Goal: Task Accomplishment & Management: Manage account settings

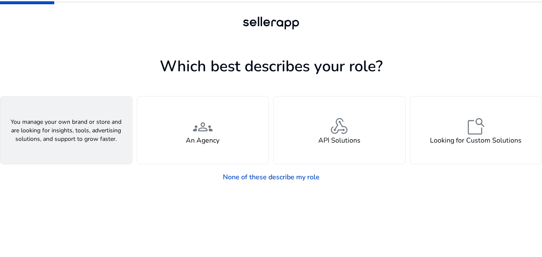
click at [69, 131] on span "person" at bounding box center [66, 126] width 20 height 20
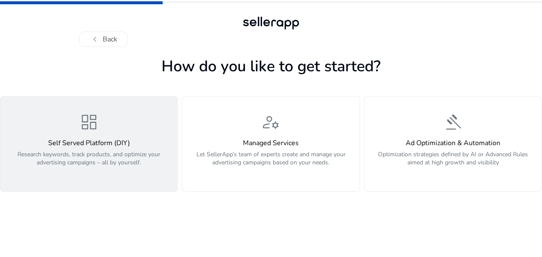
click at [125, 117] on div "dashboard Self Served Platform (DIY) Research keywords, track products, and opt…" at bounding box center [89, 144] width 167 height 64
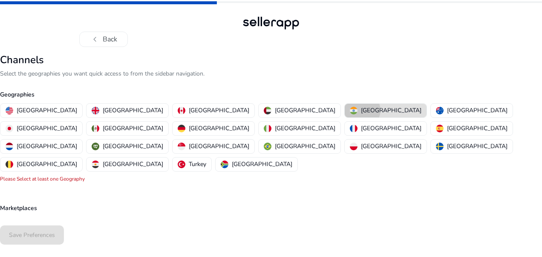
click at [361, 110] on p "[GEOGRAPHIC_DATA]" at bounding box center [391, 110] width 61 height 9
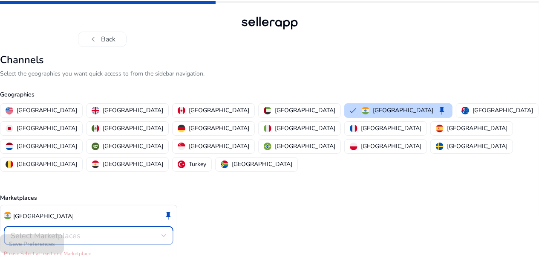
click at [54, 230] on span "Select Marketplaces" at bounding box center [46, 235] width 70 height 10
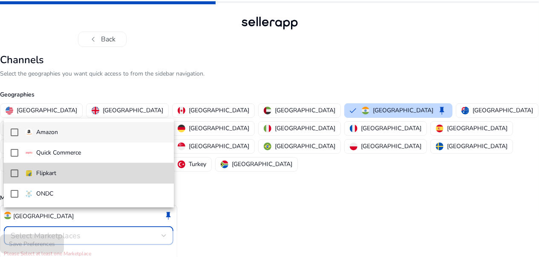
click at [15, 176] on mat-pseudo-checkbox at bounding box center [15, 173] width 8 height 8
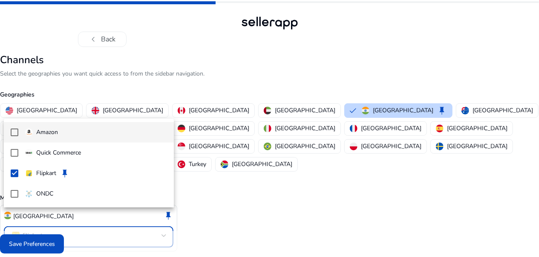
click at [12, 129] on mat-pseudo-checkbox at bounding box center [15, 132] width 8 height 8
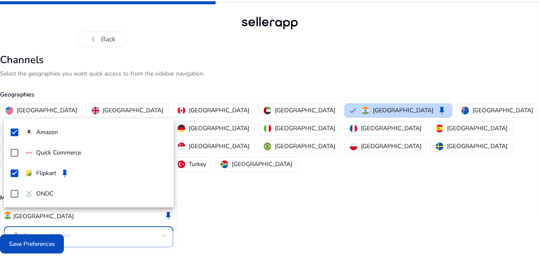
click at [25, 241] on div at bounding box center [269, 128] width 539 height 257
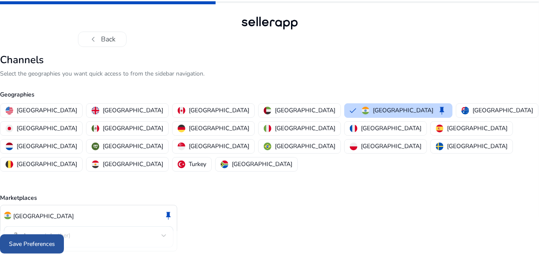
click at [47, 243] on span "Save Preferences" at bounding box center [32, 243] width 46 height 9
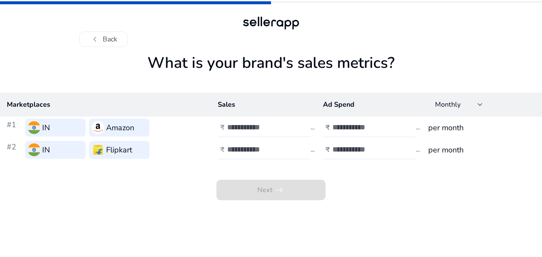
click at [371, 125] on input "number" at bounding box center [362, 126] width 58 height 9
click at [265, 127] on input "number" at bounding box center [256, 126] width 58 height 9
type input "*******"
click at [344, 128] on input "number" at bounding box center [362, 126] width 58 height 9
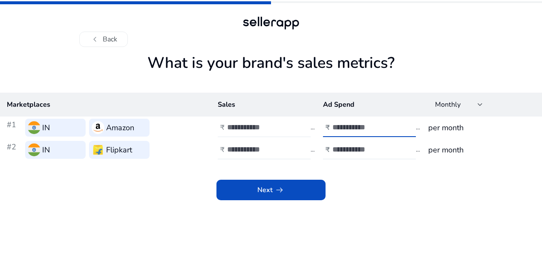
type input "******"
click at [277, 129] on input "*******" at bounding box center [256, 126] width 58 height 9
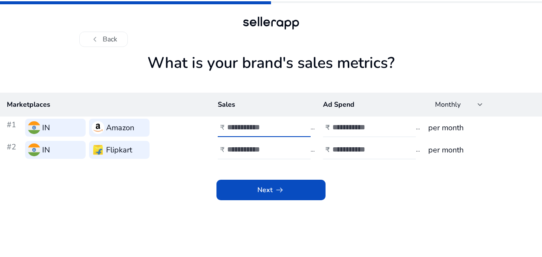
click at [277, 129] on input "*******" at bounding box center [256, 126] width 58 height 9
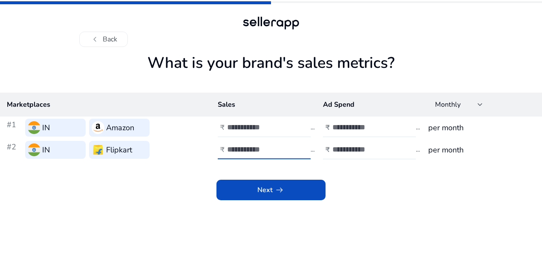
click at [237, 151] on input "number" at bounding box center [256, 149] width 58 height 9
type input "*******"
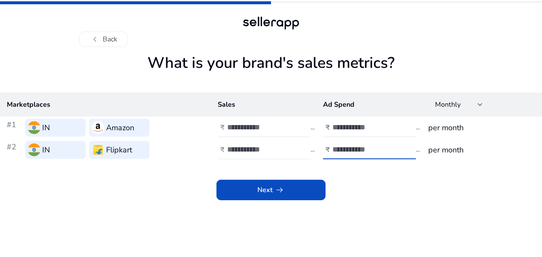
click at [351, 149] on input "number" at bounding box center [362, 149] width 58 height 9
type input "******"
click at [444, 128] on h3 "per month" at bounding box center [482, 128] width 107 height 12
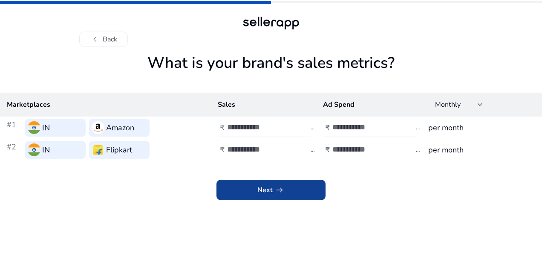
click at [295, 194] on span at bounding box center [271, 190] width 109 height 20
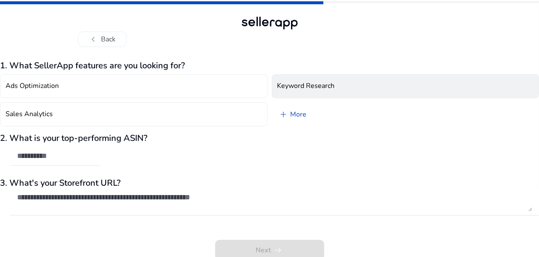
click at [327, 90] on button "Keyword Research" at bounding box center [406, 86] width 268 height 24
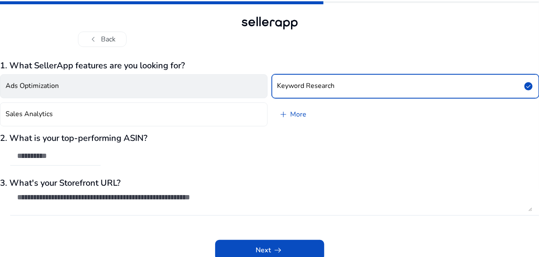
click at [208, 92] on button "Ads Optimization" at bounding box center [134, 86] width 268 height 24
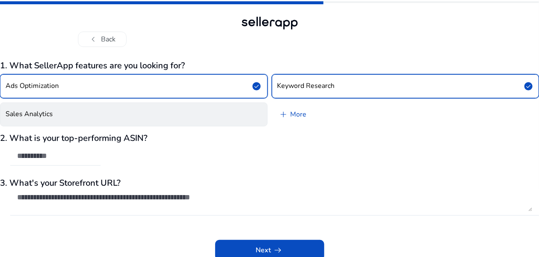
click at [164, 125] on button "Sales Analytics" at bounding box center [134, 114] width 268 height 24
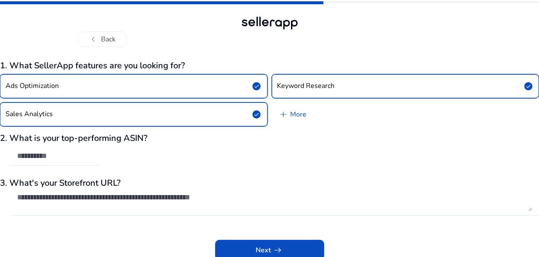
scroll to position [3, 0]
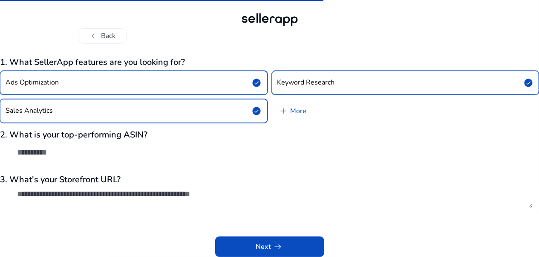
click at [77, 154] on input "text" at bounding box center [55, 152] width 77 height 9
click at [72, 200] on textarea at bounding box center [275, 198] width 516 height 19
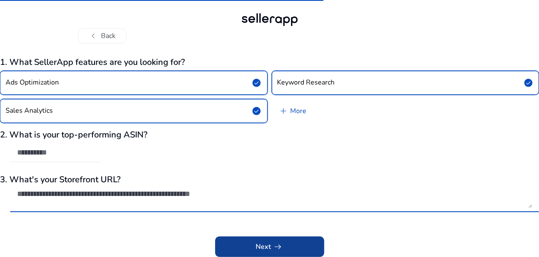
click at [251, 251] on span at bounding box center [269, 246] width 109 height 20
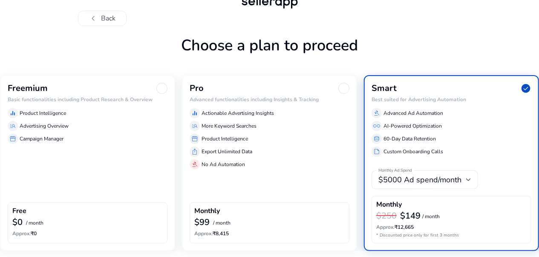
scroll to position [21, 0]
click at [149, 175] on div "Freemium Basic functionalities including Product Research & Overview equalizer …" at bounding box center [87, 163] width 175 height 176
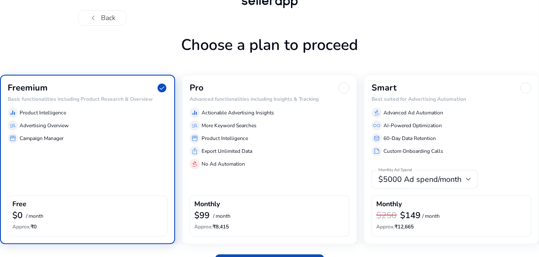
scroll to position [46, 0]
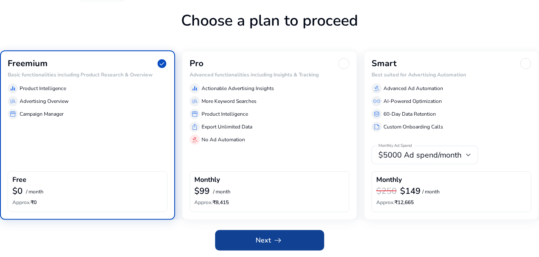
click at [280, 240] on span "arrow_right_alt" at bounding box center [278, 240] width 10 height 10
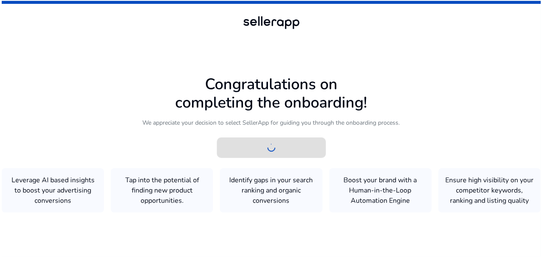
scroll to position [0, 0]
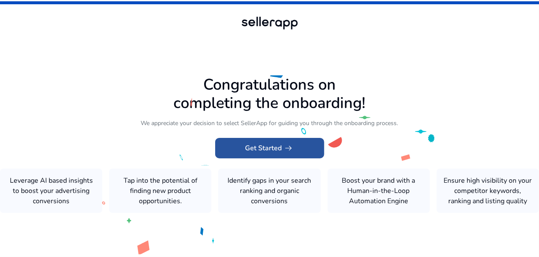
click at [270, 146] on span "Get Started arrow_right_alt" at bounding box center [270, 148] width 49 height 10
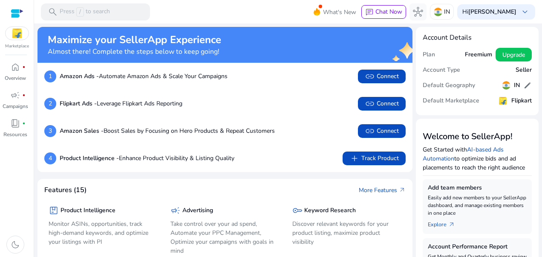
click at [277, 17] on mat-toolbar "search Press / to search What's New chat Chat Now hub IN Hi [PERSON_NAME] keybo…" at bounding box center [288, 11] width 508 height 23
click at [18, 12] on div at bounding box center [17, 14] width 13 height 10
click at [21, 9] on div at bounding box center [17, 14] width 13 height 10
click at [19, 39] on img at bounding box center [17, 33] width 23 height 13
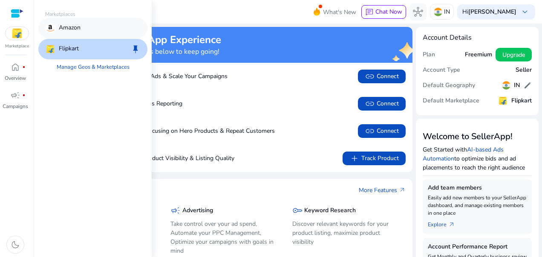
click at [65, 28] on p "Amazon" at bounding box center [70, 28] width 22 height 10
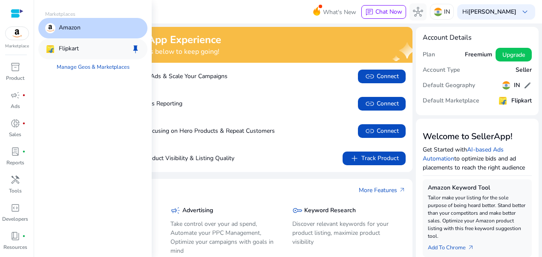
click at [51, 43] on div "Flipkart keep" at bounding box center [92, 49] width 109 height 20
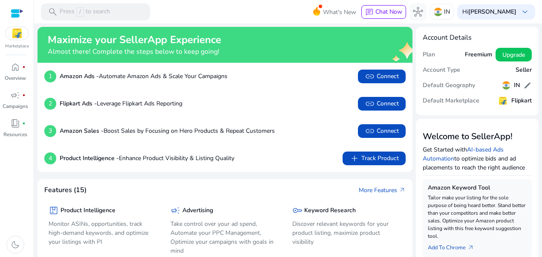
click at [17, 31] on img at bounding box center [17, 33] width 23 height 13
click at [14, 36] on img at bounding box center [17, 33] width 23 height 13
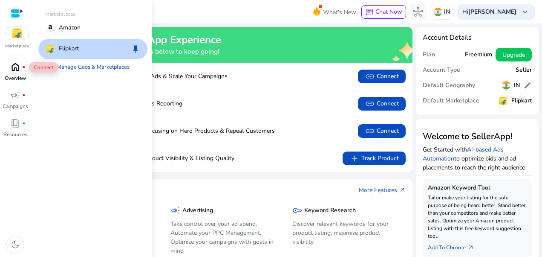
click at [14, 66] on span "home" at bounding box center [15, 67] width 10 height 10
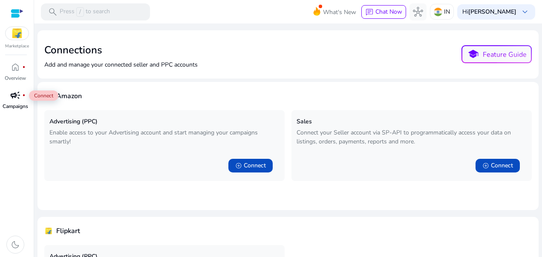
click at [14, 98] on span "campaign" at bounding box center [15, 95] width 10 height 10
click at [498, 160] on span at bounding box center [498, 165] width 44 height 20
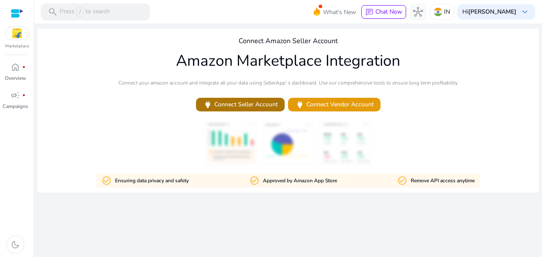
click at [245, 103] on span "power Connect Seller Account" at bounding box center [240, 104] width 75 height 10
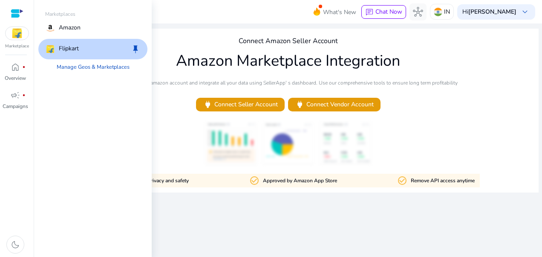
click at [20, 38] on img at bounding box center [17, 33] width 23 height 13
click at [80, 38] on div "Amazon" at bounding box center [92, 28] width 109 height 20
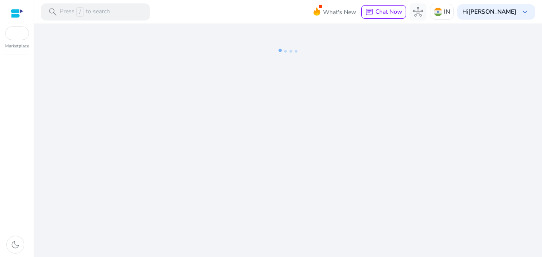
click at [83, 46] on ng-lottie at bounding box center [289, 50] width 502 height 55
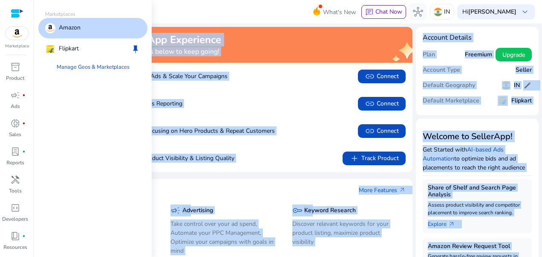
click at [17, 29] on img at bounding box center [17, 33] width 23 height 13
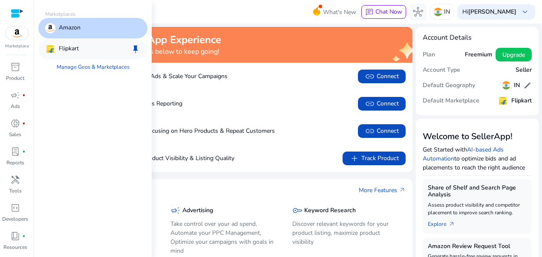
click at [63, 49] on p "Flipkart" at bounding box center [69, 49] width 20 height 10
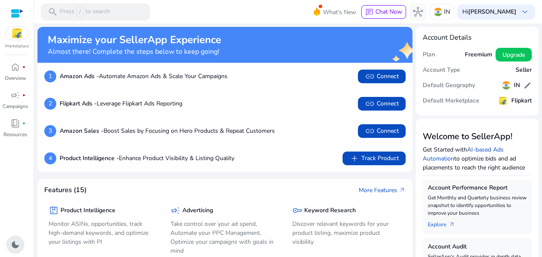
click at [17, 246] on span "dark_mode" at bounding box center [15, 244] width 10 height 10
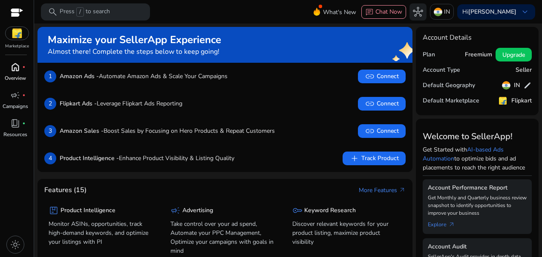
click at [14, 77] on p "Overview" at bounding box center [15, 78] width 21 height 8
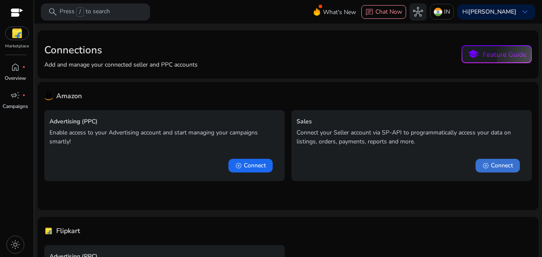
click at [491, 162] on span "Connect" at bounding box center [502, 165] width 22 height 9
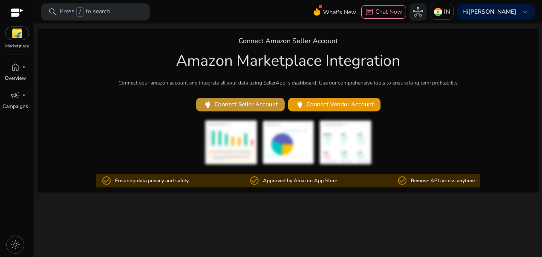
click at [241, 100] on span "power Connect Seller Account" at bounding box center [240, 104] width 75 height 10
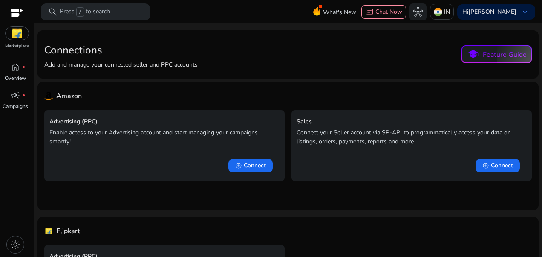
click at [18, 46] on p "Marketplace" at bounding box center [17, 46] width 24 height 6
click at [17, 42] on div "Marketplace" at bounding box center [17, 24] width 34 height 49
click at [17, 36] on img at bounding box center [17, 33] width 23 height 13
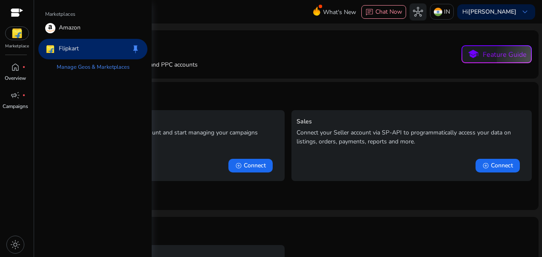
click at [65, 48] on p "Flipkart" at bounding box center [69, 49] width 20 height 10
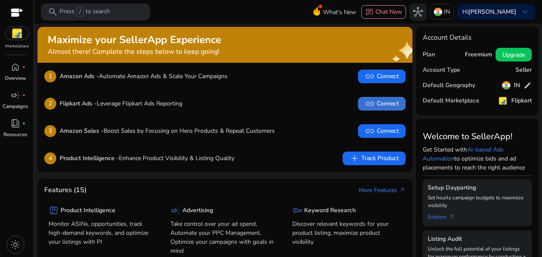
click at [367, 103] on span "link" at bounding box center [370, 104] width 10 height 10
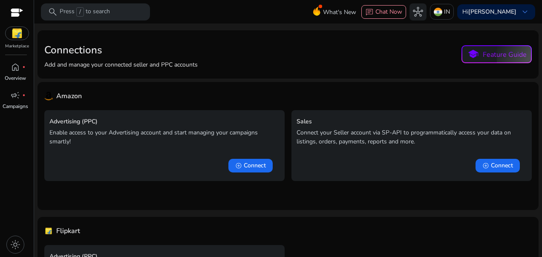
scroll to position [88, 0]
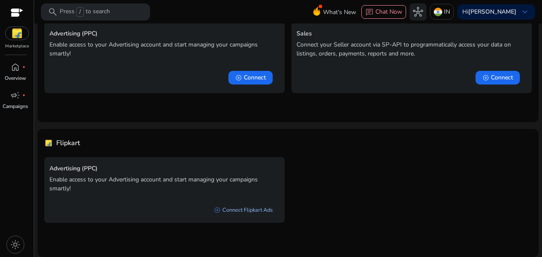
click at [241, 210] on link "add_circle Connect Flipkart Ads" at bounding box center [243, 209] width 72 height 15
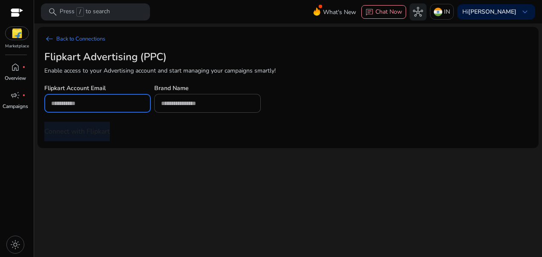
click at [125, 99] on input "email" at bounding box center [97, 103] width 93 height 9
type input "**********"
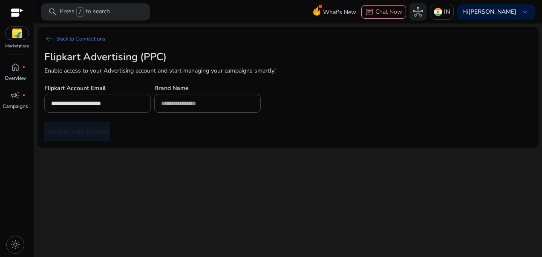
click at [127, 96] on div "**********" at bounding box center [97, 103] width 93 height 19
click at [101, 129] on form "**********" at bounding box center [206, 111] width 325 height 59
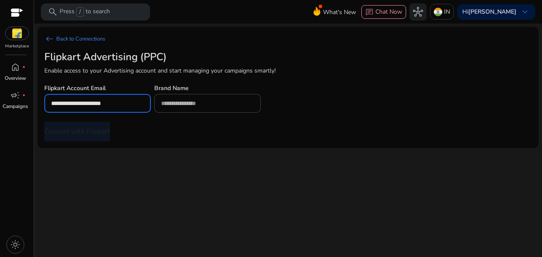
click at [110, 104] on input "**********" at bounding box center [97, 103] width 93 height 9
click at [115, 101] on input "**********" at bounding box center [97, 103] width 93 height 9
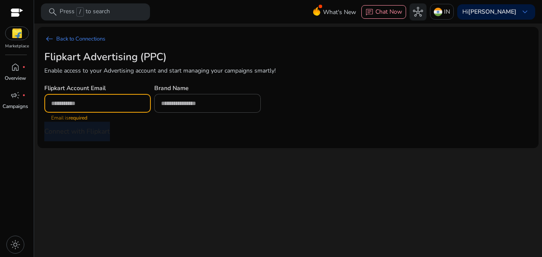
click at [117, 104] on input "email" at bounding box center [97, 103] width 93 height 9
paste input "**********"
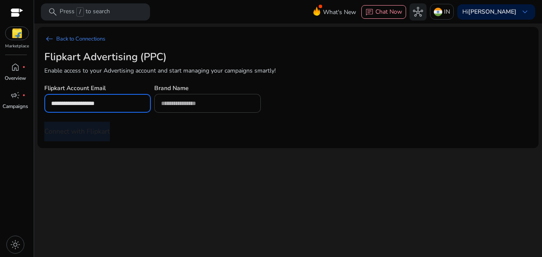
type input "**********"
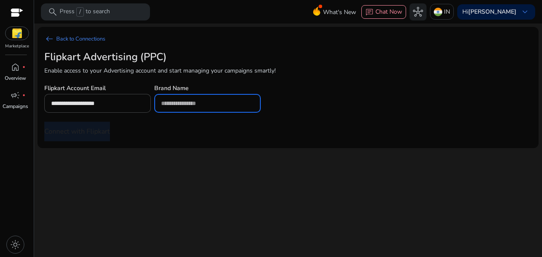
click at [165, 103] on input "text" at bounding box center [207, 103] width 93 height 9
paste input "*********"
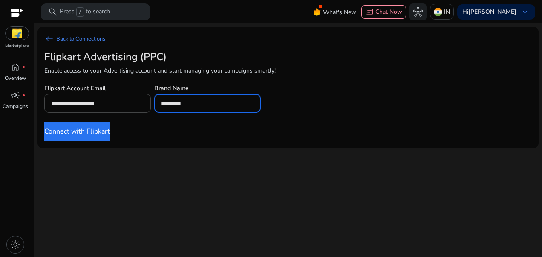
type input "*********"
click at [107, 127] on button "Connect with Flipkart" at bounding box center [77, 132] width 66 height 20
click at [106, 127] on button "Connect with Flipkart" at bounding box center [77, 132] width 66 height 20
click at [106, 129] on button "Connect with Flipkart" at bounding box center [77, 132] width 66 height 20
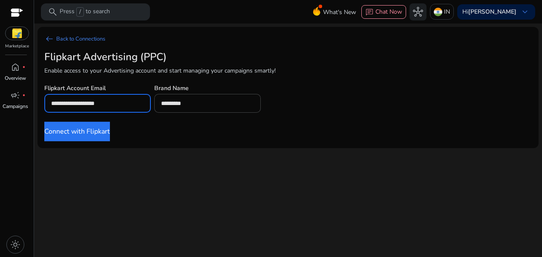
click at [137, 103] on input "**********" at bounding box center [97, 103] width 93 height 9
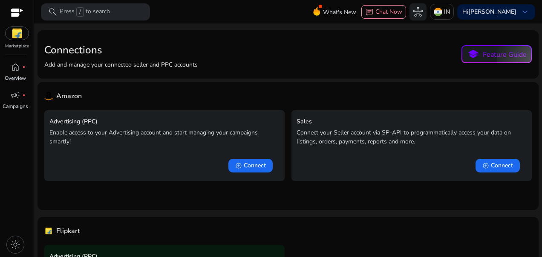
scroll to position [88, 0]
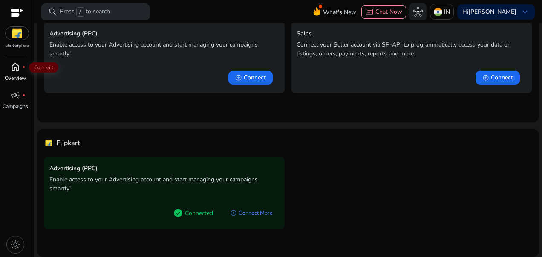
click at [15, 63] on span "home" at bounding box center [15, 67] width 10 height 10
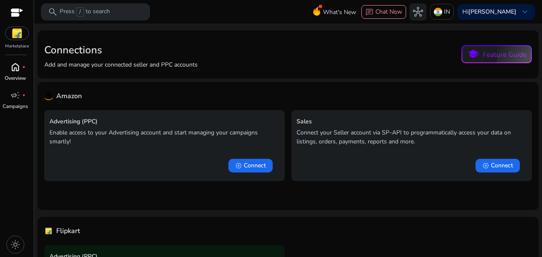
click at [16, 74] on p "Overview" at bounding box center [15, 78] width 21 height 8
click at [18, 107] on p "Campaigns" at bounding box center [16, 106] width 26 height 8
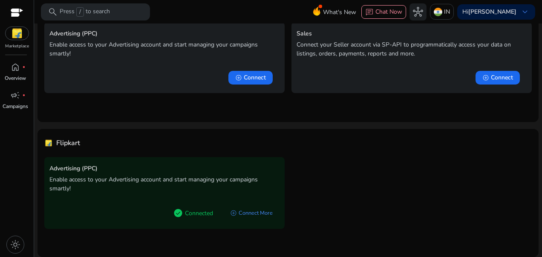
click at [81, 175] on p "Enable access to your Advertising account and start managing your campaigns sma…" at bounding box center [164, 184] width 230 height 18
click at [12, 16] on div at bounding box center [17, 14] width 13 height 10
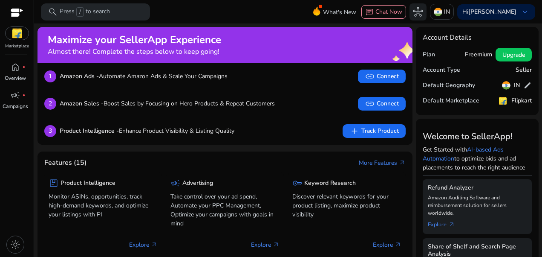
click at [14, 35] on img at bounding box center [17, 33] width 23 height 13
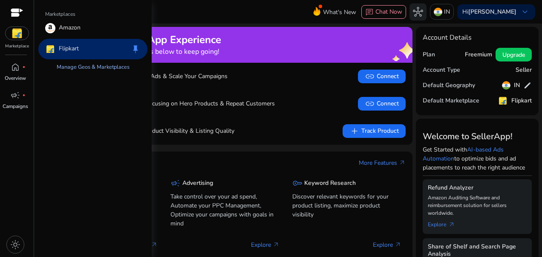
click at [63, 67] on link "Manage Geos & Marketplaces" at bounding box center [93, 66] width 87 height 15
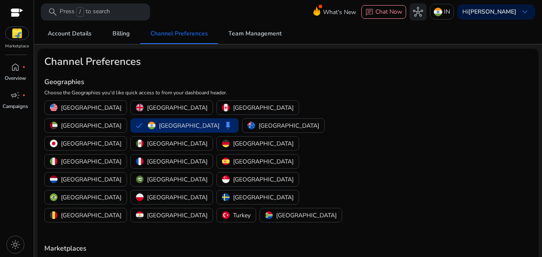
click at [21, 35] on img at bounding box center [17, 33] width 23 height 13
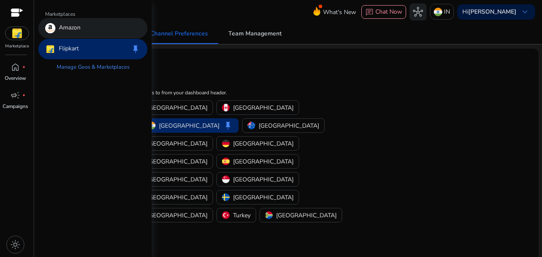
click at [70, 29] on p "Amazon" at bounding box center [70, 28] width 22 height 10
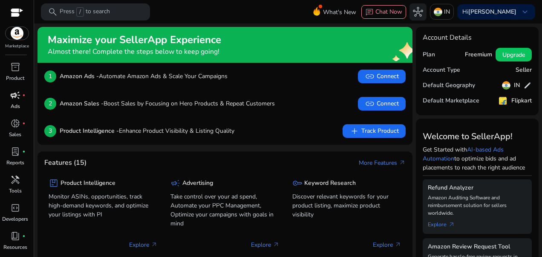
click at [14, 102] on p "Ads" at bounding box center [15, 106] width 9 height 8
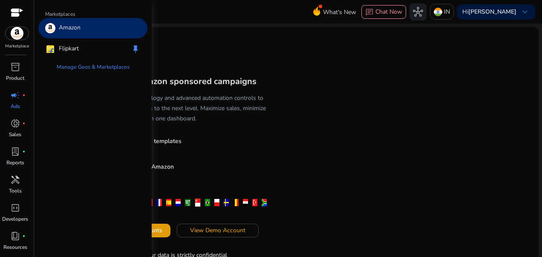
click at [14, 33] on img at bounding box center [17, 33] width 23 height 13
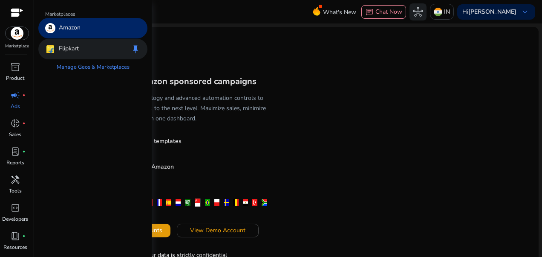
click at [58, 50] on div "Flipkart" at bounding box center [62, 49] width 34 height 10
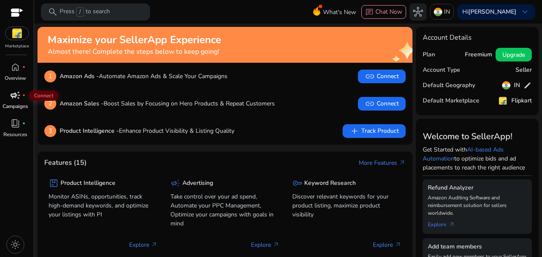
click at [11, 97] on span "campaign" at bounding box center [15, 95] width 10 height 10
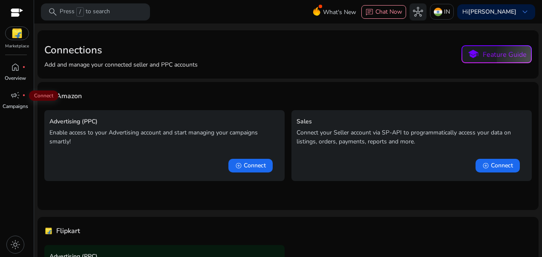
scroll to position [88, 0]
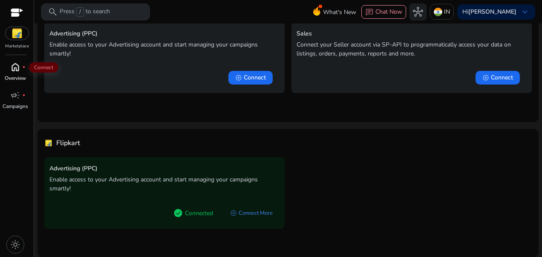
click at [9, 60] on div "home fiber_manual_record" at bounding box center [15, 67] width 24 height 14
click at [19, 95] on span "campaign" at bounding box center [15, 95] width 10 height 10
click at [185, 180] on p "Enable access to your Advertising account and start managing your campaigns sma…" at bounding box center [164, 184] width 230 height 18
click at [249, 210] on link "add_circle Connect More" at bounding box center [251, 212] width 56 height 15
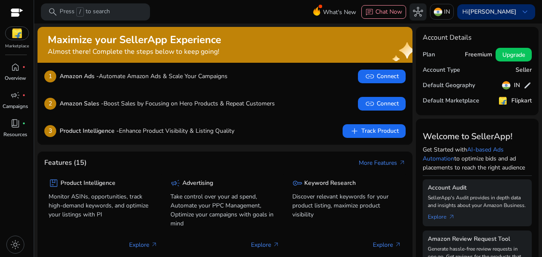
click at [495, 12] on b "[PERSON_NAME]" at bounding box center [493, 12] width 48 height 8
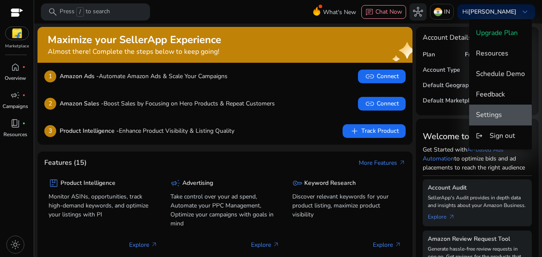
click at [495, 117] on span "Settings" at bounding box center [489, 114] width 26 height 9
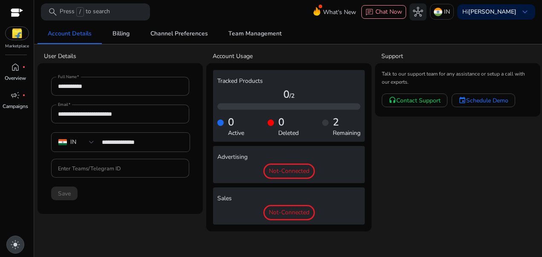
click at [14, 241] on span "light_mode" at bounding box center [15, 244] width 10 height 10
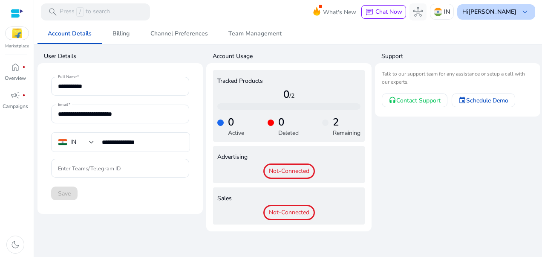
click at [523, 10] on span "keyboard_arrow_down" at bounding box center [525, 12] width 10 height 10
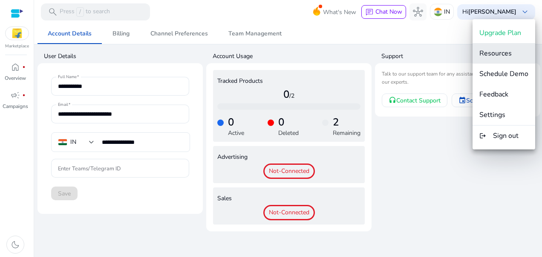
click at [511, 54] on span "Resources" at bounding box center [496, 53] width 32 height 9
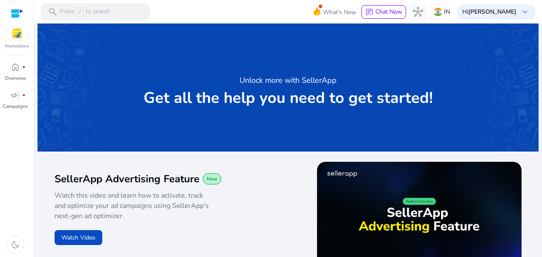
click at [17, 43] on p "Marketplace" at bounding box center [17, 46] width 24 height 6
click at [17, 40] on div at bounding box center [17, 33] width 24 height 14
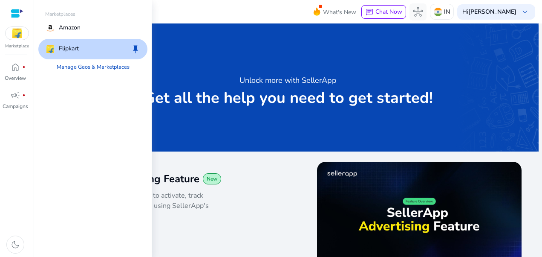
click at [18, 37] on img at bounding box center [17, 33] width 23 height 13
click at [72, 44] on p "Flipkart" at bounding box center [69, 49] width 20 height 10
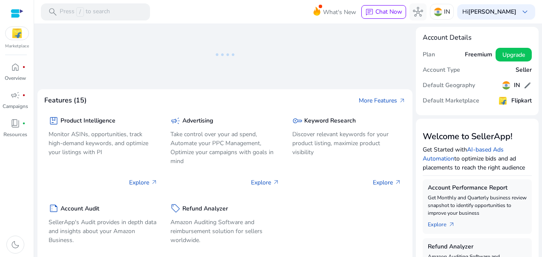
click at [214, 12] on mat-toolbar "search Press / to search What's New chat Chat Now hub IN Hi [PERSON_NAME] keybo…" at bounding box center [288, 11] width 508 height 23
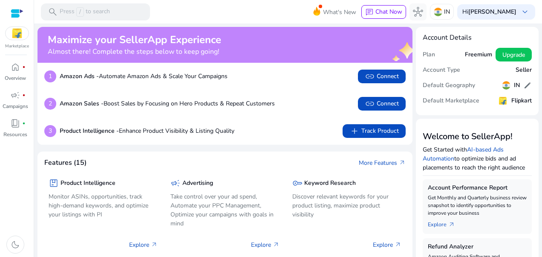
click at [209, 45] on h2 "Maximize your SellerApp Experience" at bounding box center [135, 40] width 174 height 12
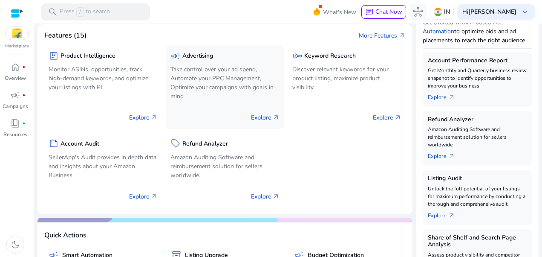
click at [212, 79] on p "Take control over your ad spend, Automate your PPC Management, Optimize your ca…" at bounding box center [225, 83] width 109 height 36
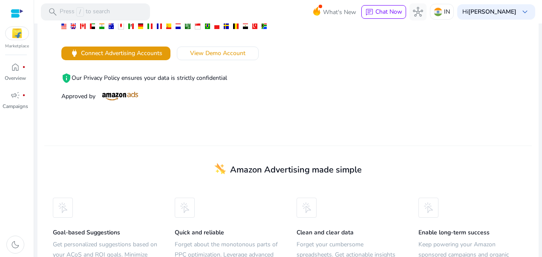
scroll to position [178, 0]
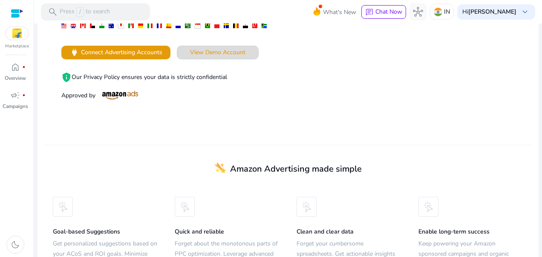
click at [229, 46] on span at bounding box center [217, 52] width 81 height 20
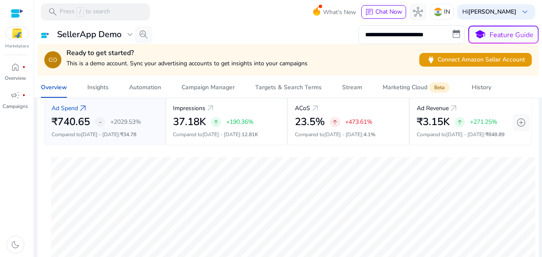
scroll to position [50, 0]
click at [226, 23] on div at bounding box center [288, 24] width 508 height 2
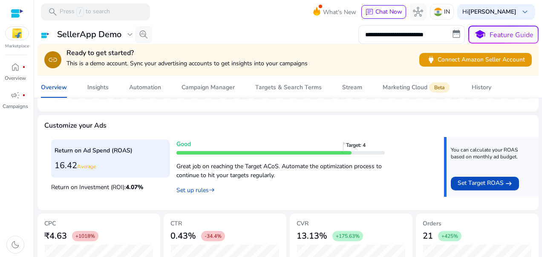
scroll to position [299, 0]
click at [92, 89] on div "Insights" at bounding box center [97, 87] width 21 height 6
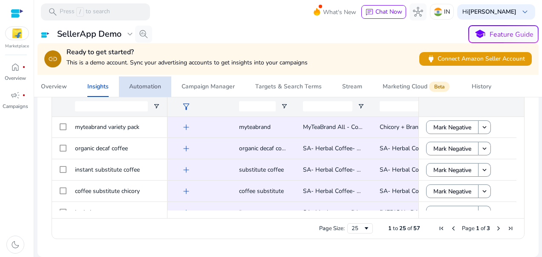
click at [148, 84] on div "Automation" at bounding box center [145, 87] width 32 height 6
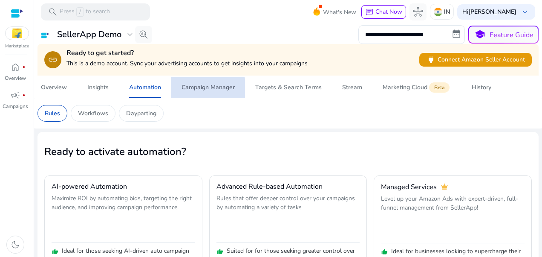
click at [198, 90] on div "Campaign Manager" at bounding box center [208, 87] width 53 height 6
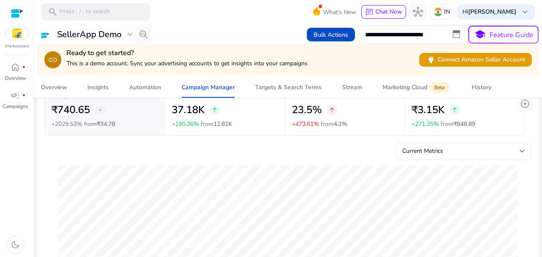
scroll to position [46, 0]
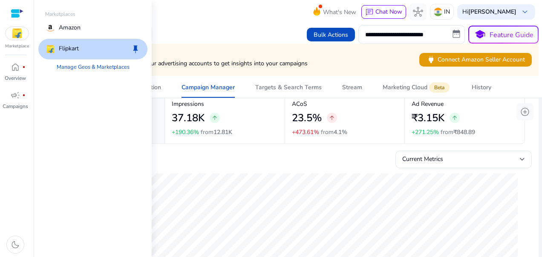
click at [17, 38] on img at bounding box center [17, 33] width 23 height 13
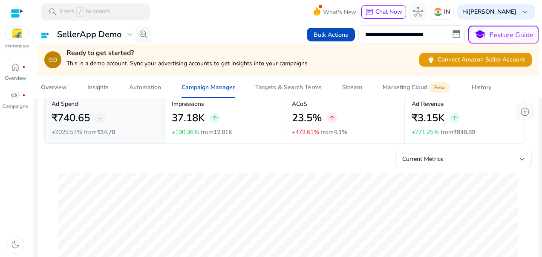
click at [15, 31] on img at bounding box center [17, 33] width 23 height 13
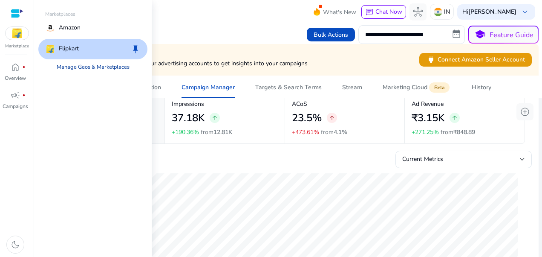
click at [72, 67] on link "Manage Geos & Marketplaces" at bounding box center [93, 66] width 87 height 15
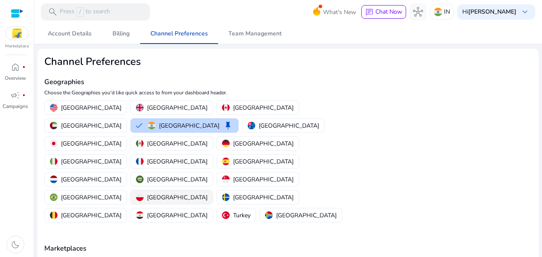
scroll to position [41, 0]
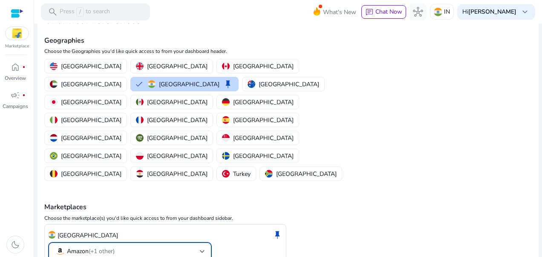
click at [204, 246] on div at bounding box center [202, 251] width 5 height 10
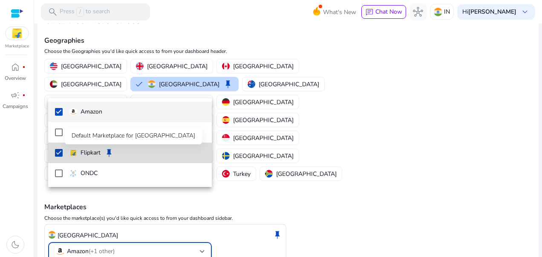
click at [111, 154] on span "keep" at bounding box center [109, 153] width 10 height 10
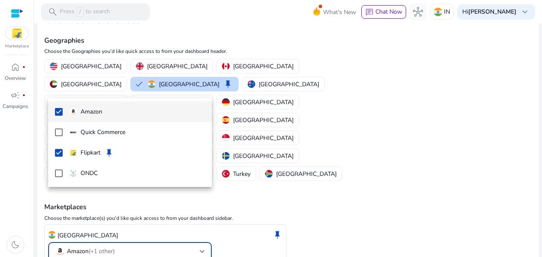
click at [332, 140] on div at bounding box center [271, 128] width 542 height 257
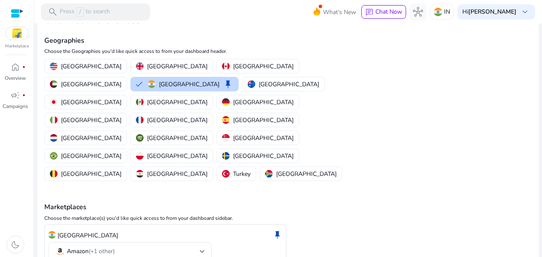
click at [16, 43] on p "Marketplace" at bounding box center [17, 46] width 24 height 6
click at [16, 39] on img at bounding box center [17, 33] width 23 height 13
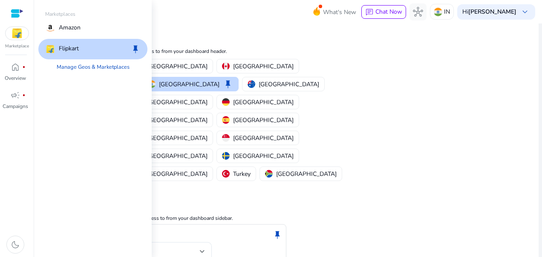
click at [16, 39] on img at bounding box center [17, 33] width 23 height 13
click at [20, 77] on p "Overview" at bounding box center [15, 78] width 21 height 8
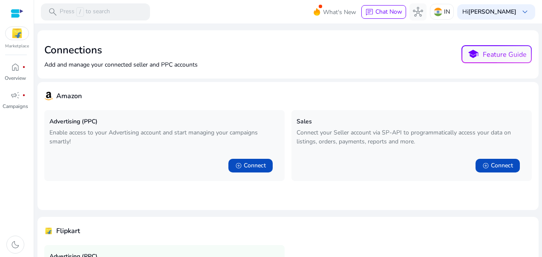
scroll to position [88, 0]
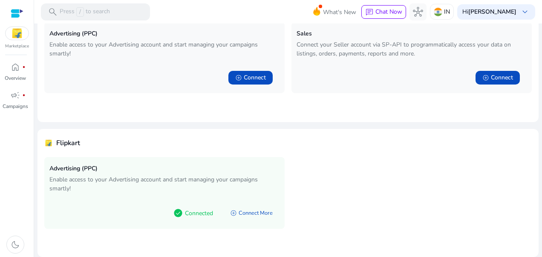
click at [190, 206] on div "check_circle Connected" at bounding box center [193, 212] width 54 height 21
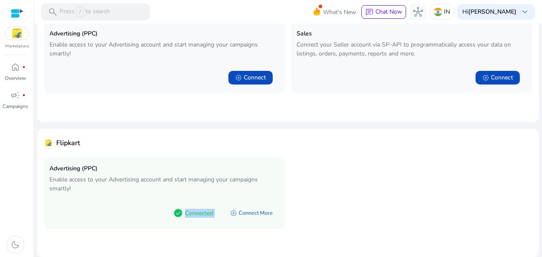
click at [190, 206] on div "check_circle Connected" at bounding box center [193, 212] width 54 height 21
drag, startPoint x: 190, startPoint y: 206, endPoint x: 140, endPoint y: 189, distance: 52.7
drag, startPoint x: 140, startPoint y: 189, endPoint x: 102, endPoint y: 184, distance: 38.3
click at [102, 184] on p "Enable access to your Advertising account and start managing your campaigns sma…" at bounding box center [164, 184] width 230 height 18
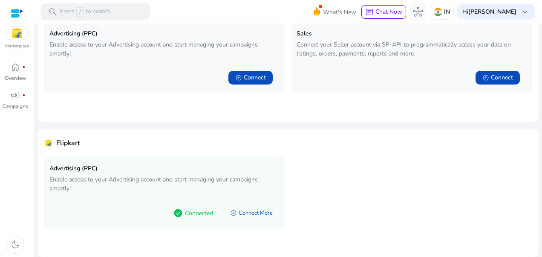
click at [133, 177] on p "Enable access to your Advertising account and start managing your campaigns sma…" at bounding box center [164, 184] width 230 height 18
click at [240, 209] on link "add_circle Connect More" at bounding box center [251, 212] width 56 height 15
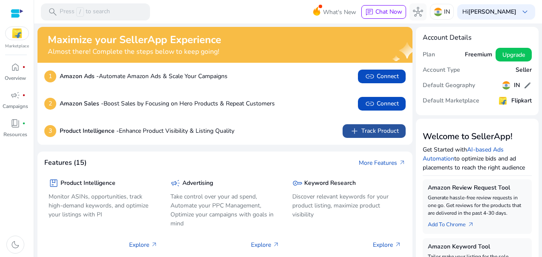
click at [380, 133] on span "add Track Product" at bounding box center [374, 131] width 49 height 10
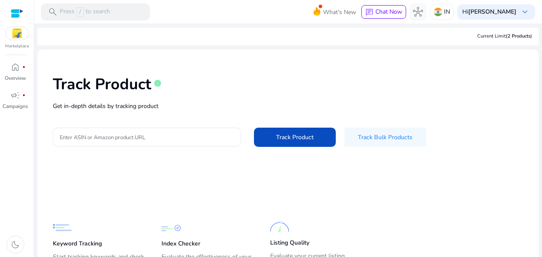
scroll to position [51, 0]
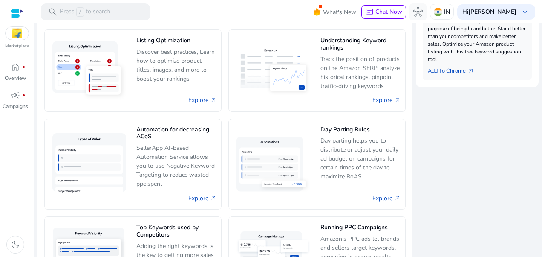
scroll to position [462, 0]
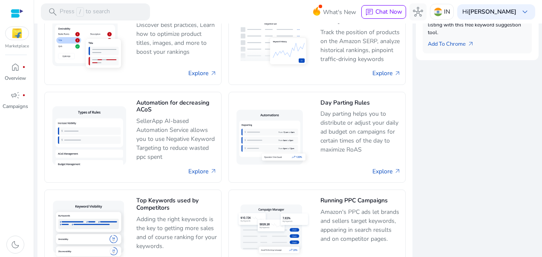
click at [19, 35] on img at bounding box center [17, 33] width 23 height 13
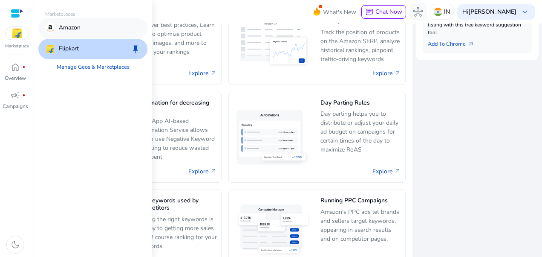
click at [82, 26] on div "Amazon" at bounding box center [92, 28] width 109 height 20
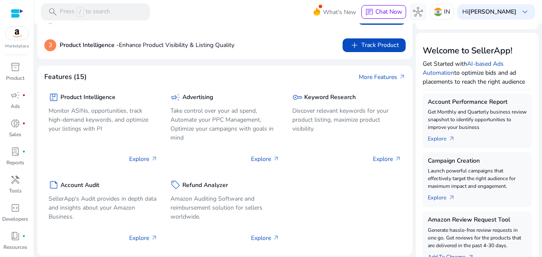
scroll to position [0, 0]
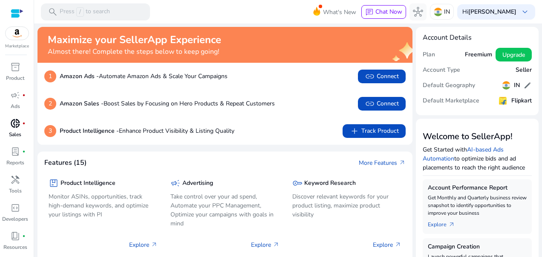
click at [25, 133] on link "donut_small fiber_manual_record Sales" at bounding box center [15, 130] width 30 height 28
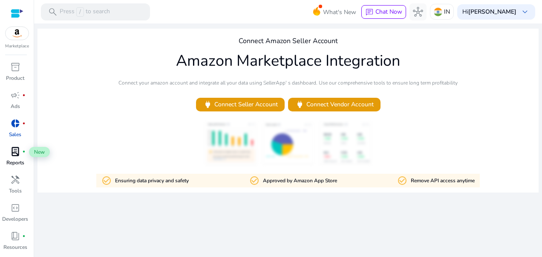
click at [6, 154] on div "lab_profile fiber_manual_record" at bounding box center [15, 152] width 24 height 14
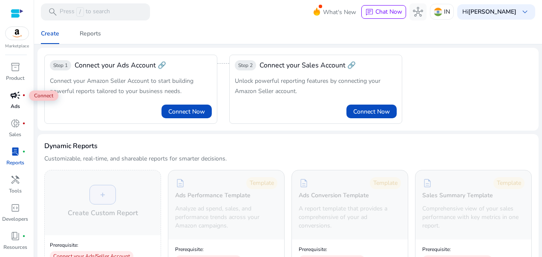
click at [16, 94] on span "campaign" at bounding box center [15, 95] width 10 height 10
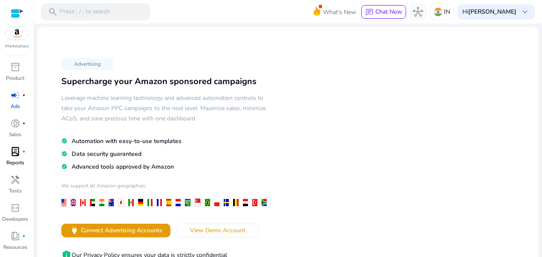
click at [19, 171] on link "lab_profile fiber_manual_record Reports" at bounding box center [15, 159] width 30 height 28
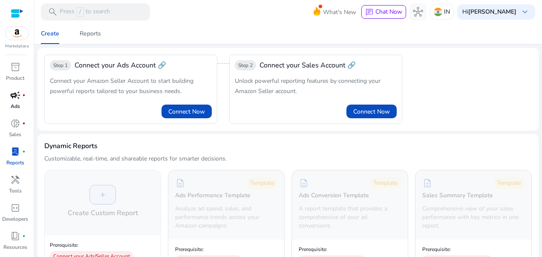
scroll to position [25, 0]
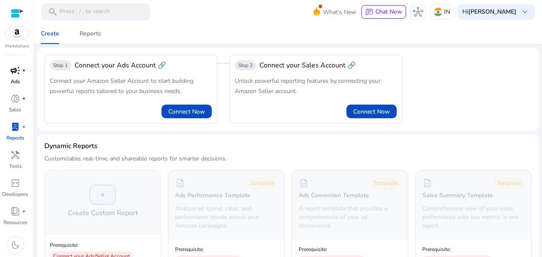
click at [211, 145] on div "Dynamic Reports Customizable, real-time, and shareable reports for smarter deci…" at bounding box center [288, 155] width 488 height 29
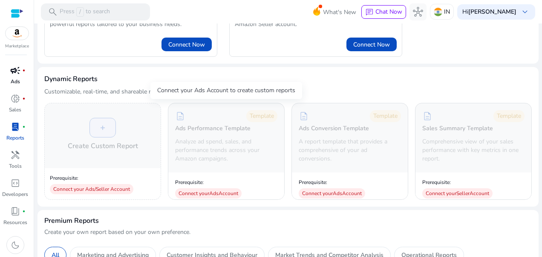
scroll to position [67, 0]
click at [210, 177] on div "Prerequisite: Connect your Ads Account" at bounding box center [208, 186] width 67 height 23
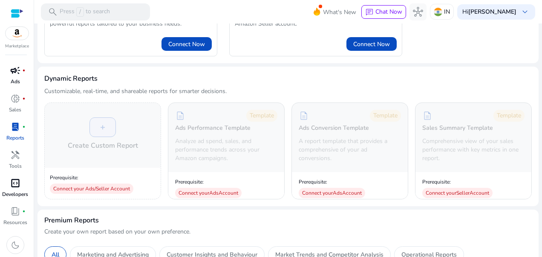
click at [16, 187] on span "code_blocks" at bounding box center [15, 183] width 10 height 10
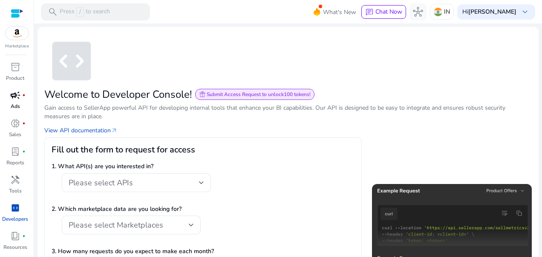
click at [17, 32] on img at bounding box center [17, 33] width 23 height 13
click at [515, 3] on div "What's New chat Chat Now hub IN Hi Abhay Singh keyboard_arrow_down" at bounding box center [429, 12] width 212 height 20
click at [501, 10] on b "[PERSON_NAME]" at bounding box center [493, 12] width 48 height 8
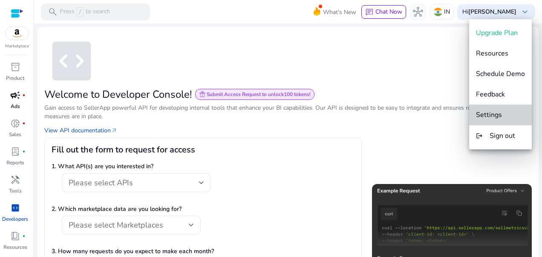
click at [502, 109] on button "Settings" at bounding box center [501, 114] width 63 height 20
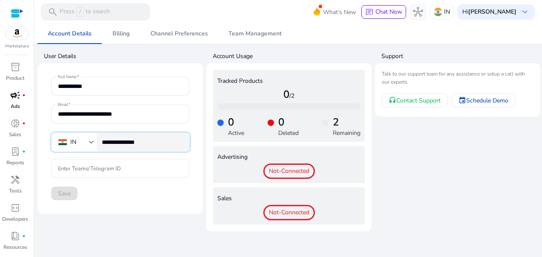
click at [156, 145] on input "**********" at bounding box center [142, 141] width 81 height 9
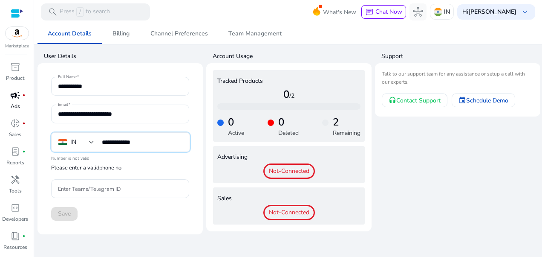
type input "**********"
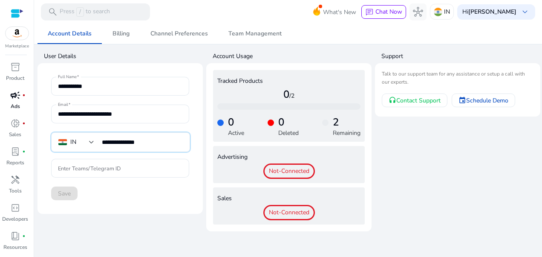
click at [134, 190] on div "Save" at bounding box center [120, 193] width 138 height 14
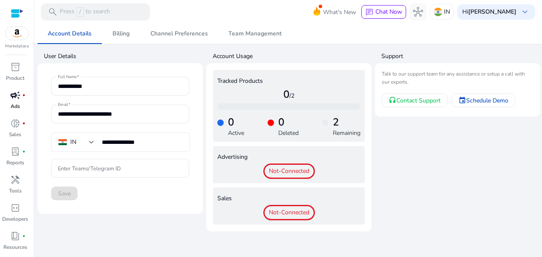
click at [14, 12] on div at bounding box center [17, 14] width 13 height 10
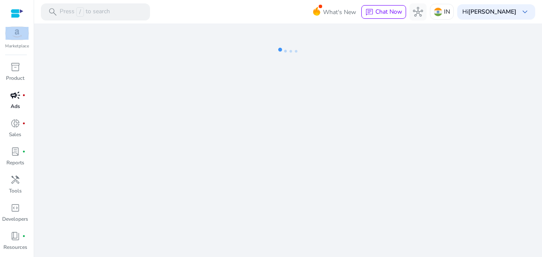
click at [14, 12] on div at bounding box center [17, 14] width 13 height 10
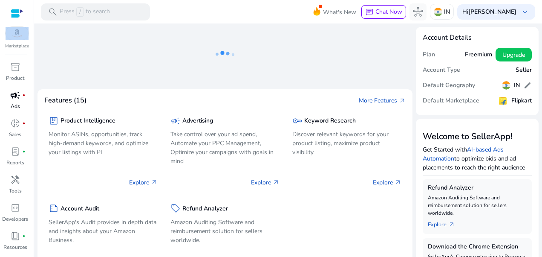
click at [14, 12] on div at bounding box center [17, 14] width 13 height 10
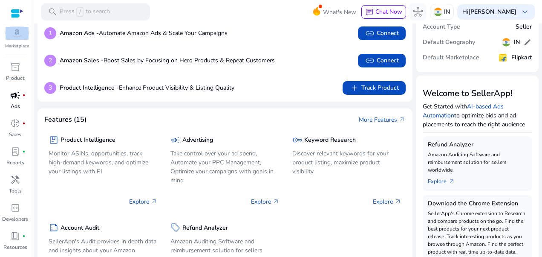
scroll to position [43, 0]
click at [22, 36] on img at bounding box center [17, 33] width 23 height 13
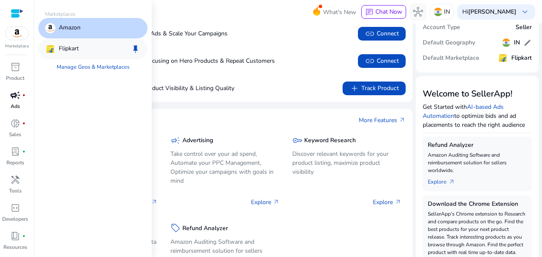
click at [61, 43] on div "Flipkart keep" at bounding box center [92, 49] width 109 height 20
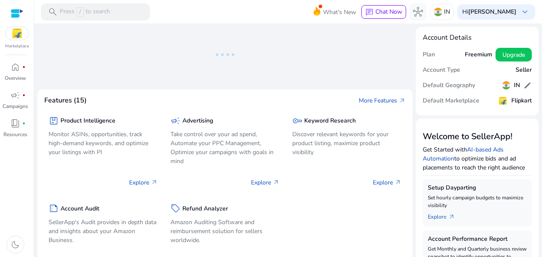
click at [240, 18] on mat-toolbar "search Press / to search What's New chat Chat Now hub IN Hi [PERSON_NAME] keybo…" at bounding box center [288, 11] width 508 height 23
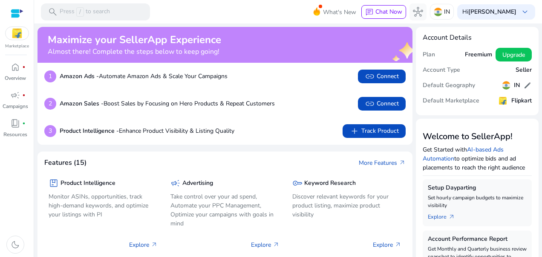
click at [240, 18] on mat-toolbar "search Press / to search What's New chat Chat Now hub IN Hi [PERSON_NAME] keybo…" at bounding box center [288, 11] width 508 height 23
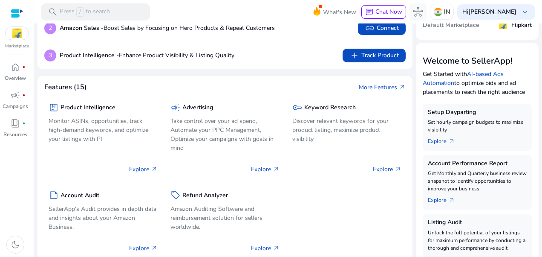
scroll to position [128, 0]
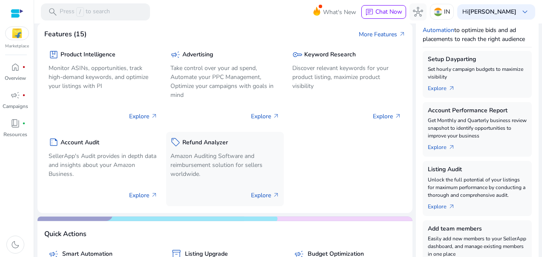
click at [230, 135] on div "sell Refund Analyzer Amazon Auditing Software and reimbursement solution for se…" at bounding box center [225, 169] width 118 height 75
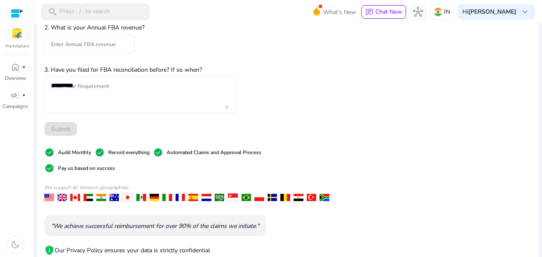
scroll to position [119, 0]
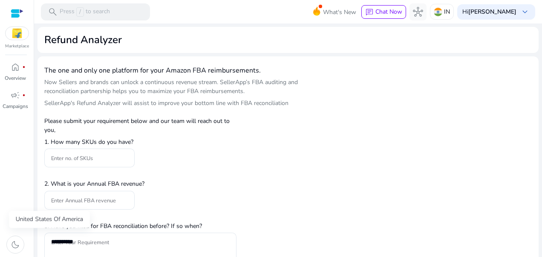
scroll to position [119, 0]
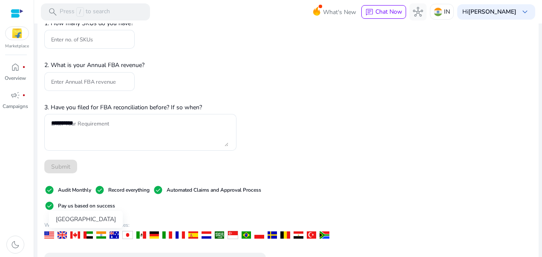
click at [88, 234] on div at bounding box center [89, 234] width 10 height 7
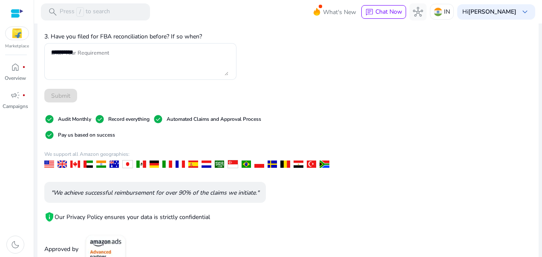
scroll to position [0, 0]
